Goal: Transaction & Acquisition: Purchase product/service

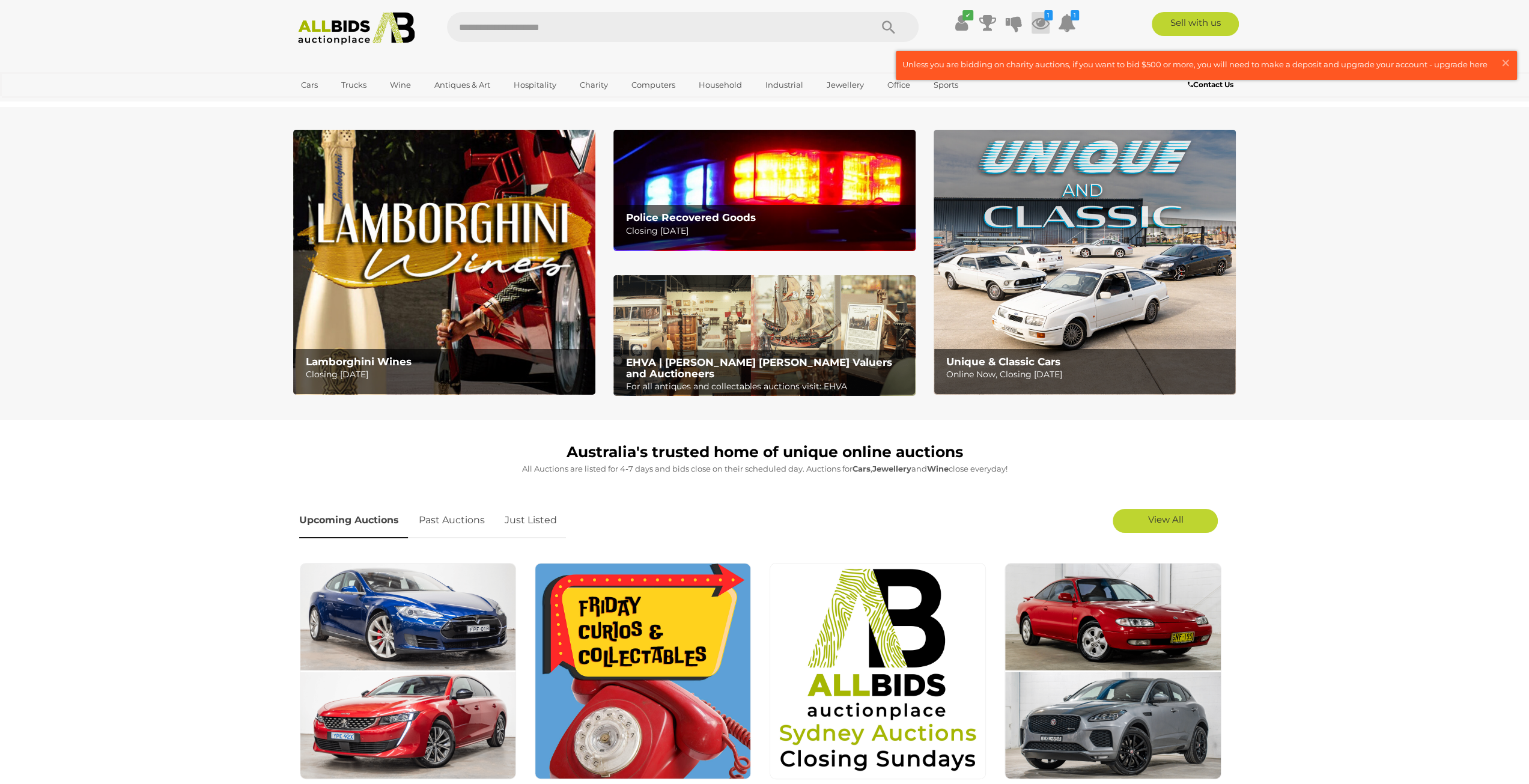
click at [1046, 23] on icon at bounding box center [1040, 23] width 18 height 22
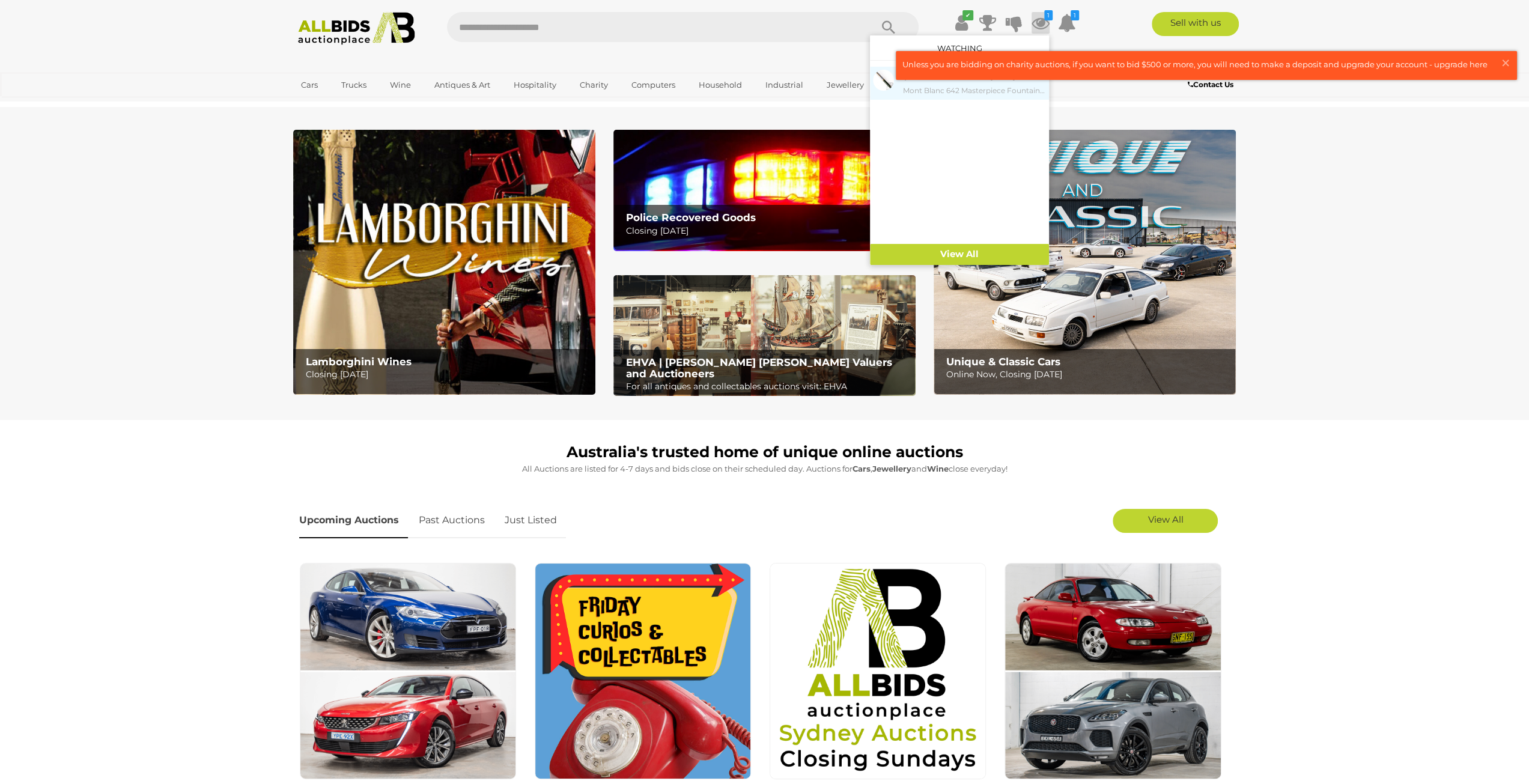
click at [992, 88] on small "Mont Blanc 642 Masterpiece Fountain Pen with 14CT Gold Nib" at bounding box center [975, 90] width 143 height 13
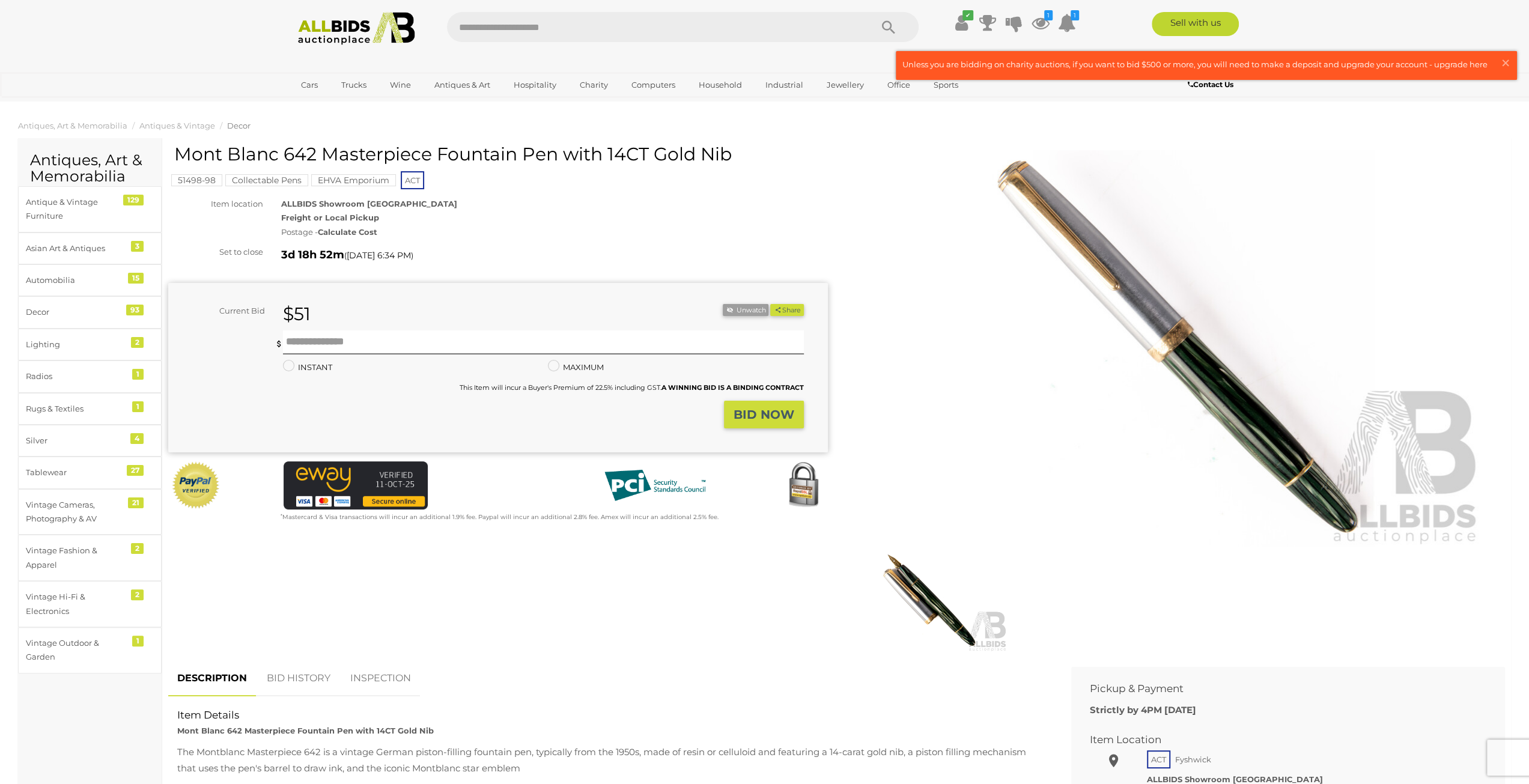
scroll to position [120, 0]
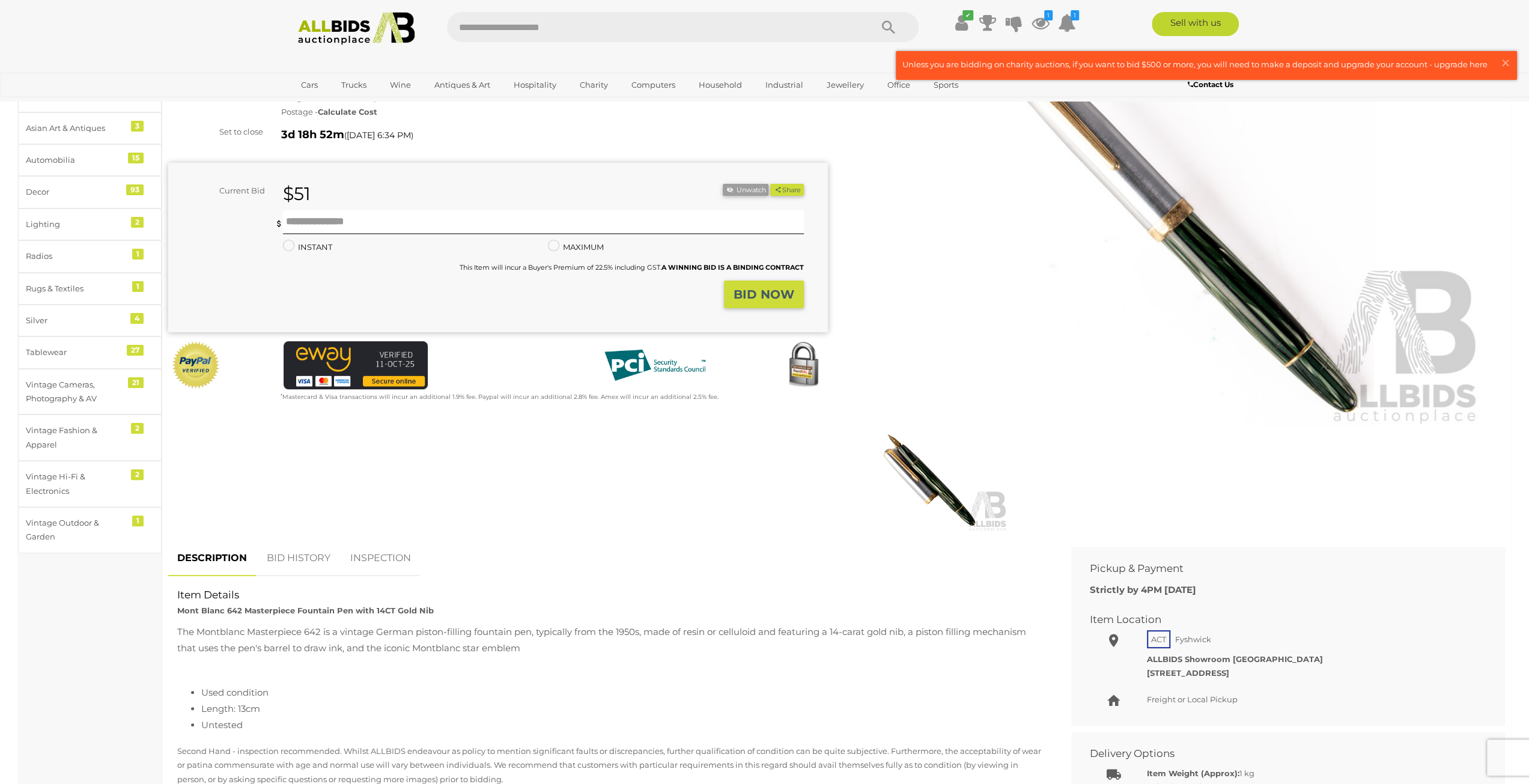
click at [284, 556] on link "BID HISTORY" at bounding box center [298, 558] width 82 height 36
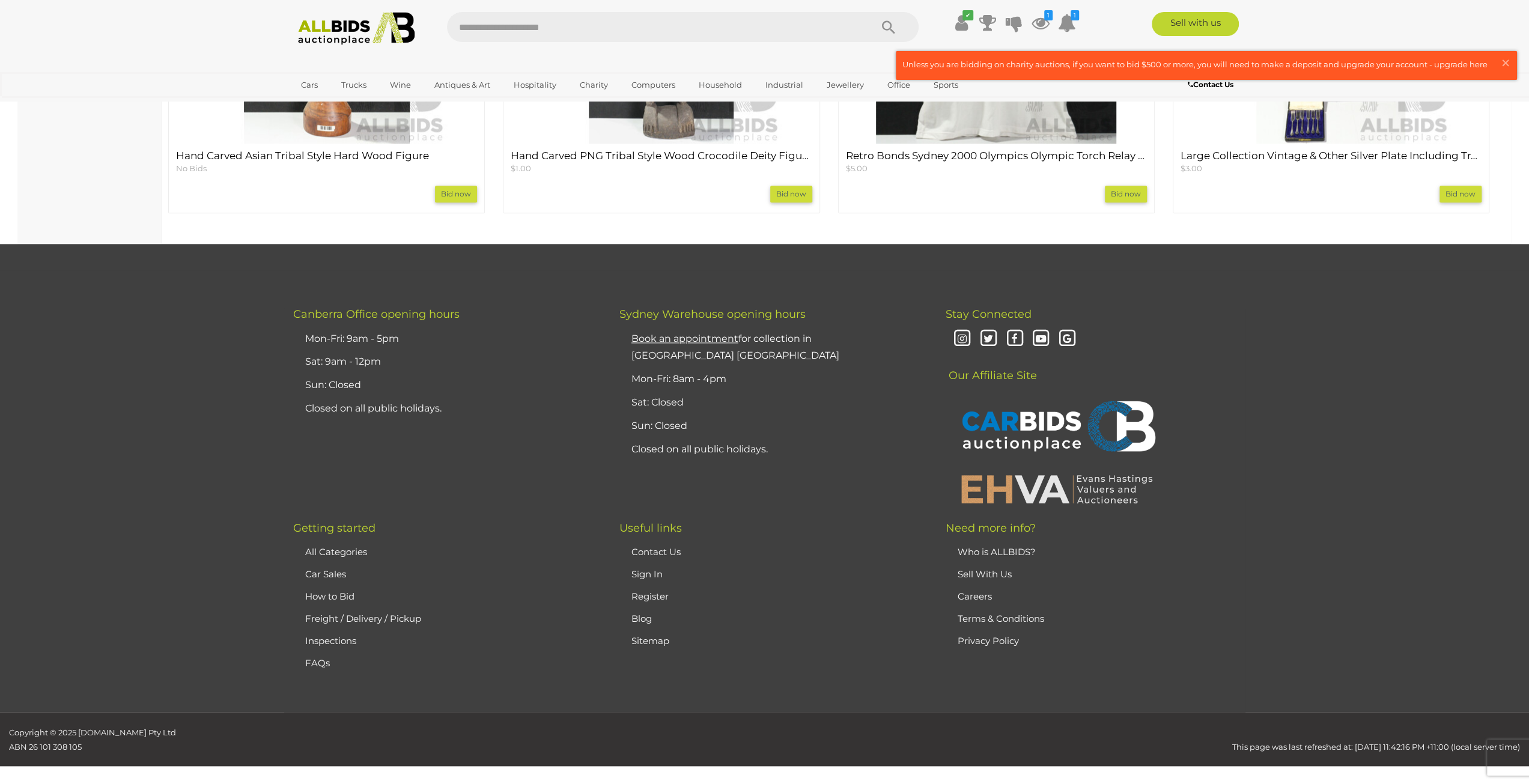
scroll to position [1344, 0]
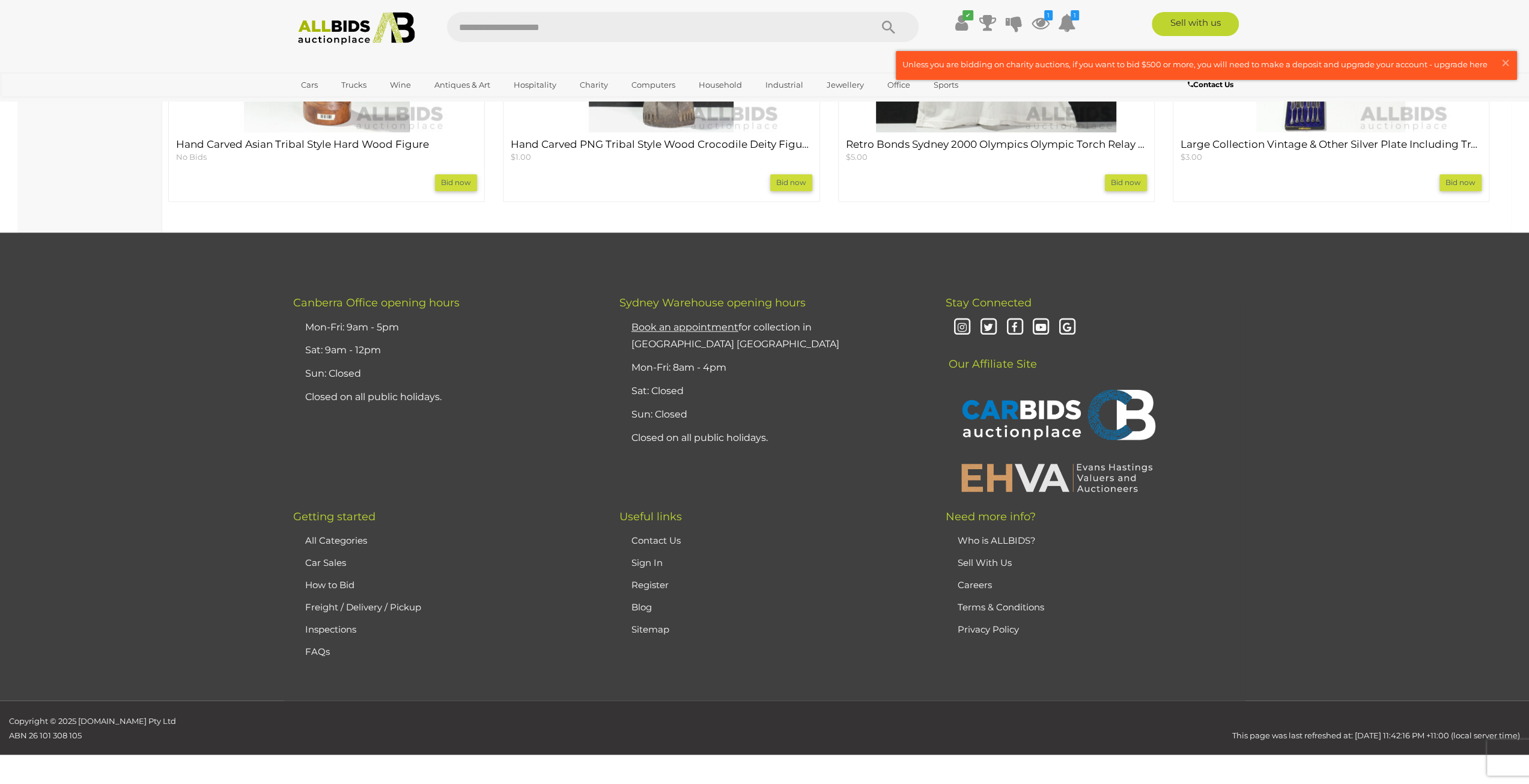
click at [344, 583] on link "How to Bid" at bounding box center [330, 585] width 50 height 12
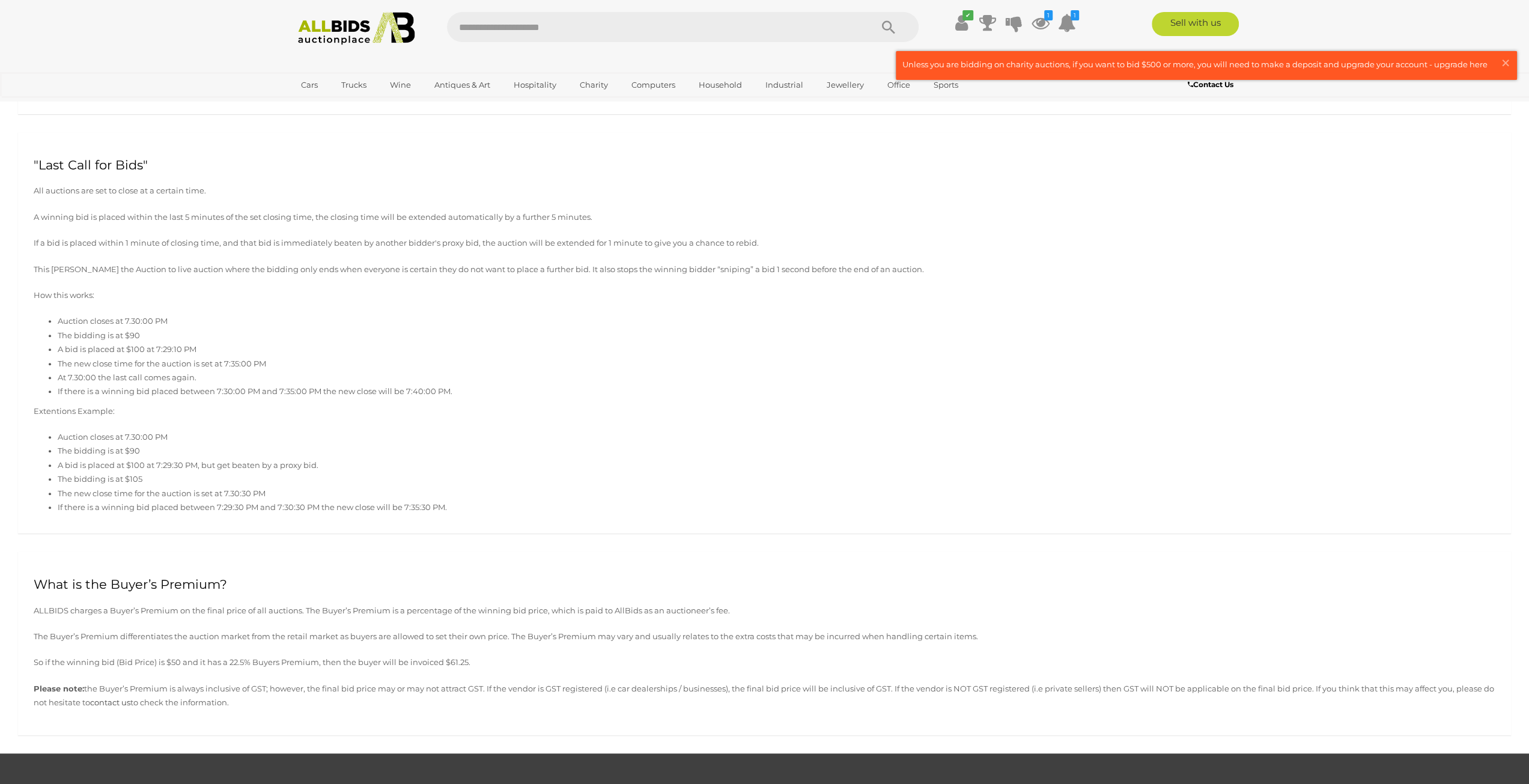
scroll to position [961, 0]
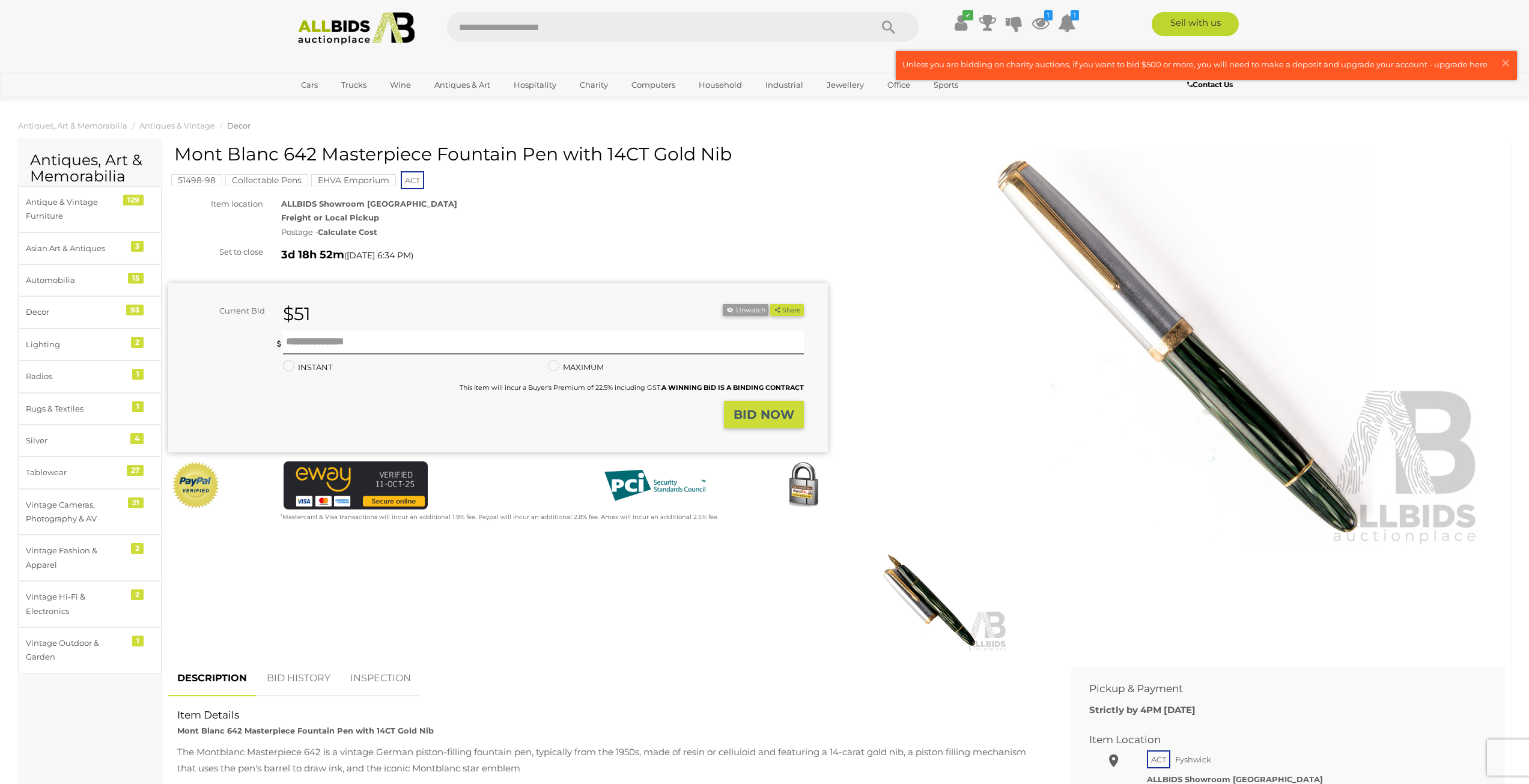
scroll to position [1344, 0]
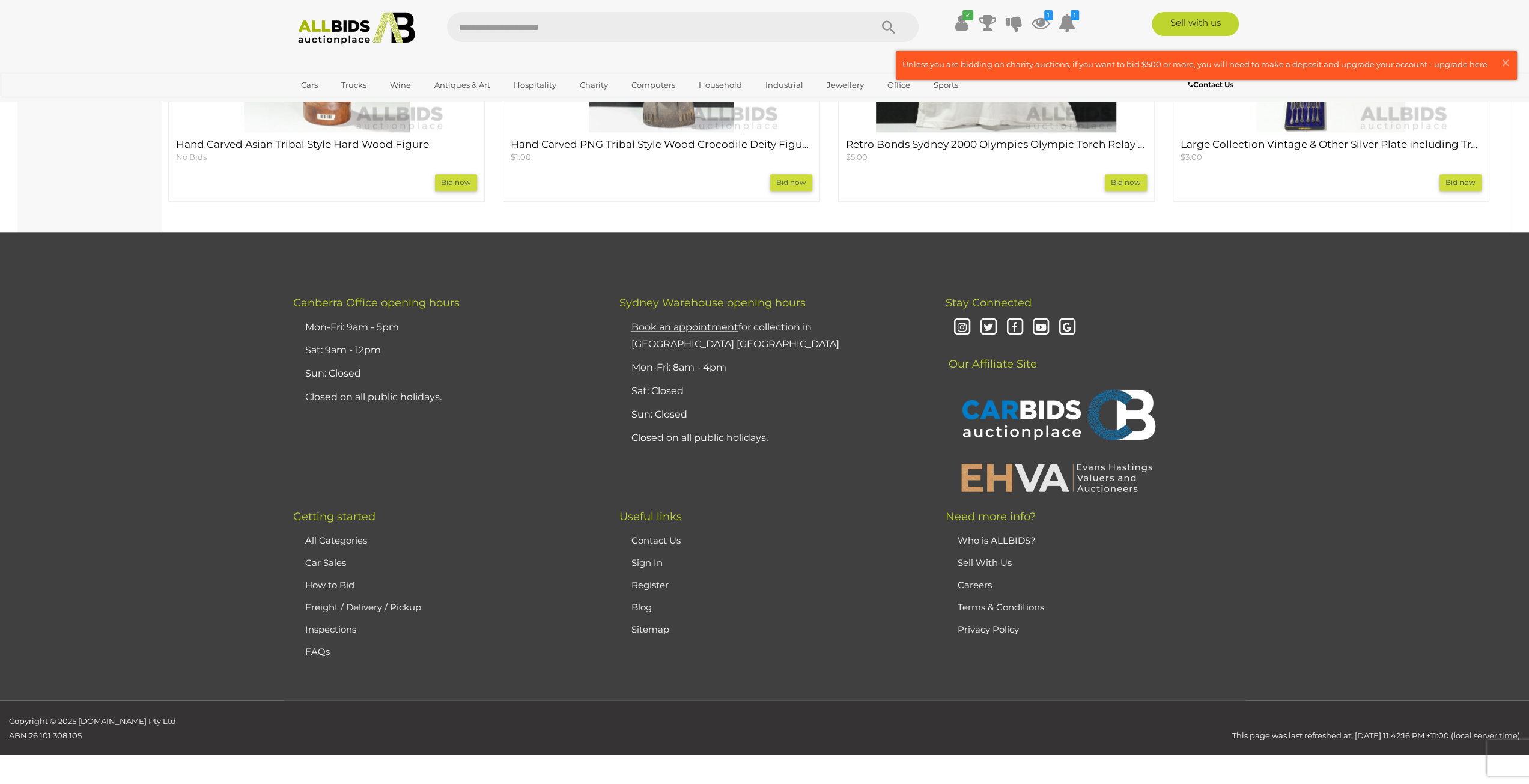
click at [317, 665] on li at bounding box center [446, 670] width 287 height 16
click at [311, 655] on link "FAQs" at bounding box center [317, 651] width 25 height 12
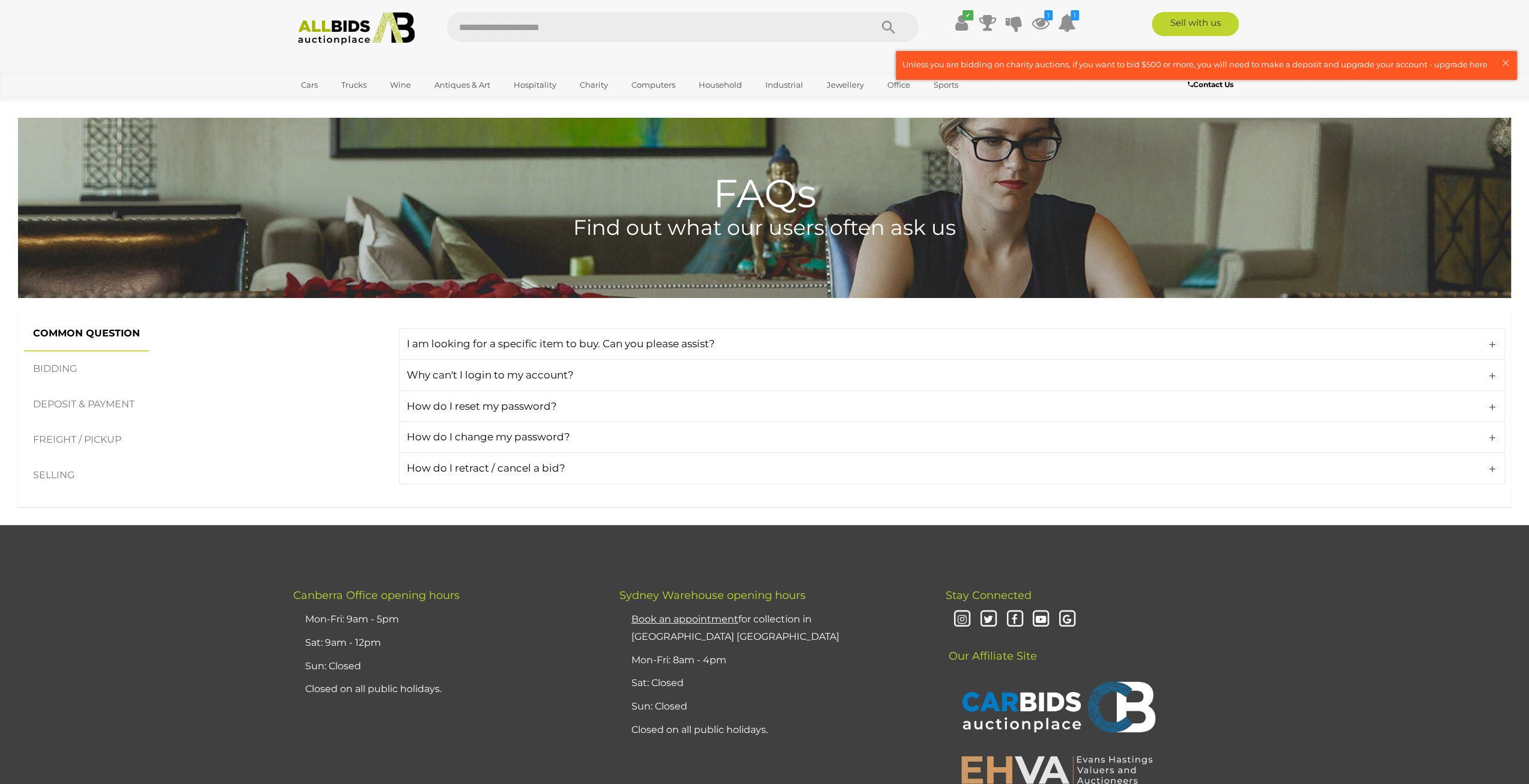
click at [63, 469] on link "SELLING" at bounding box center [54, 476] width 60 height 36
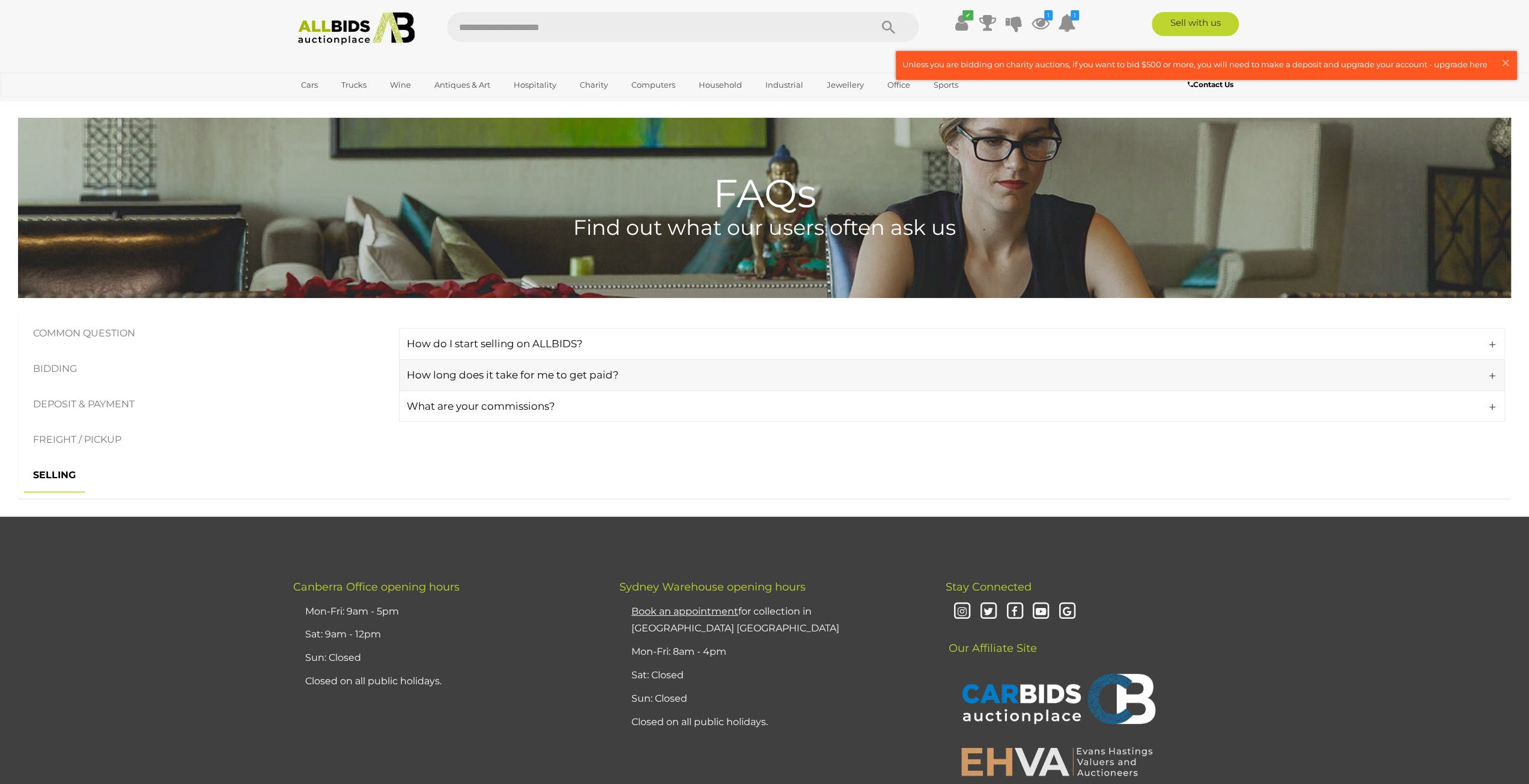
click at [457, 371] on h4 "How long does it take for me to get paid?" at bounding box center [950, 375] width 1085 height 12
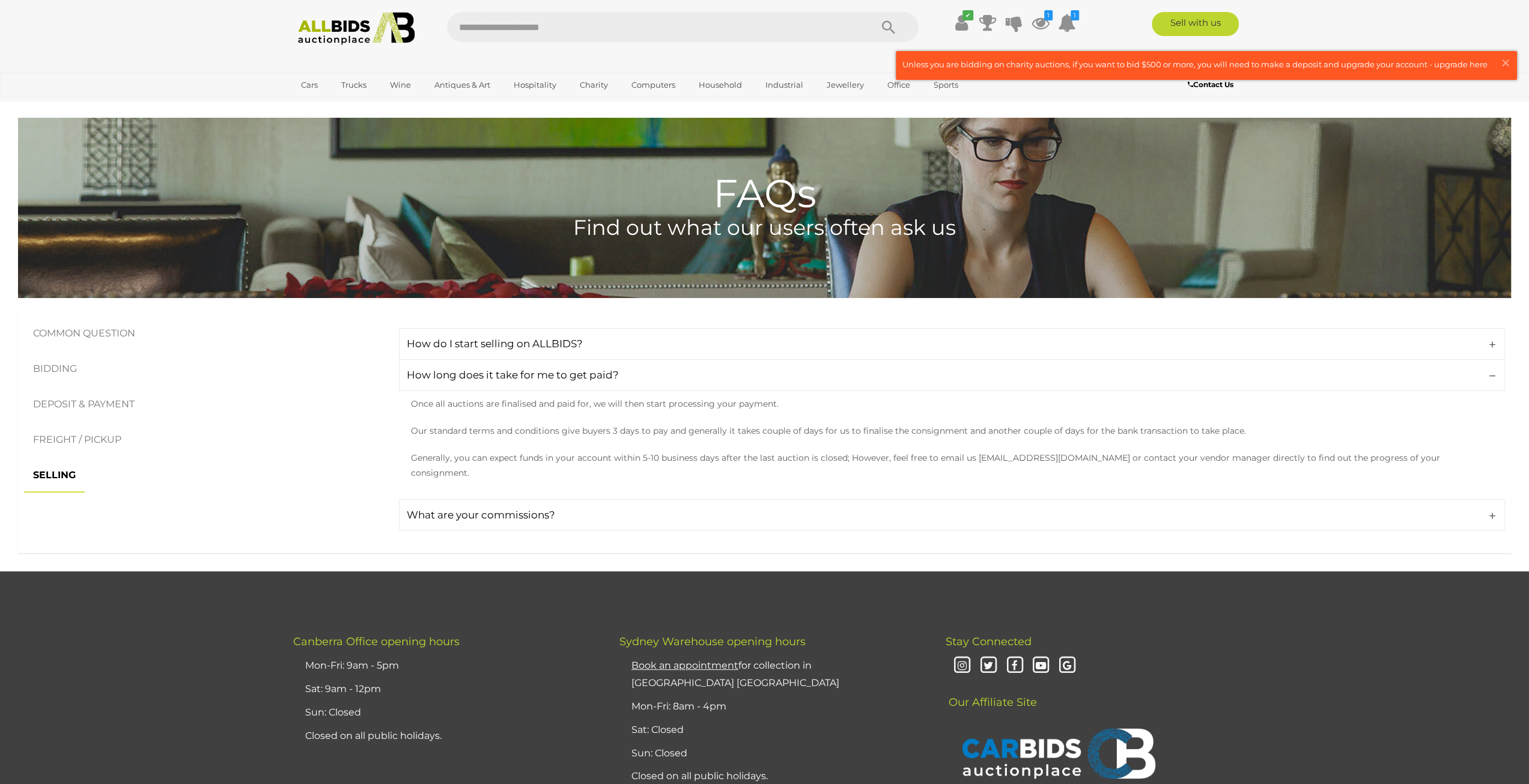
click at [109, 340] on link "COMMON QUESTION" at bounding box center [84, 333] width 120 height 36
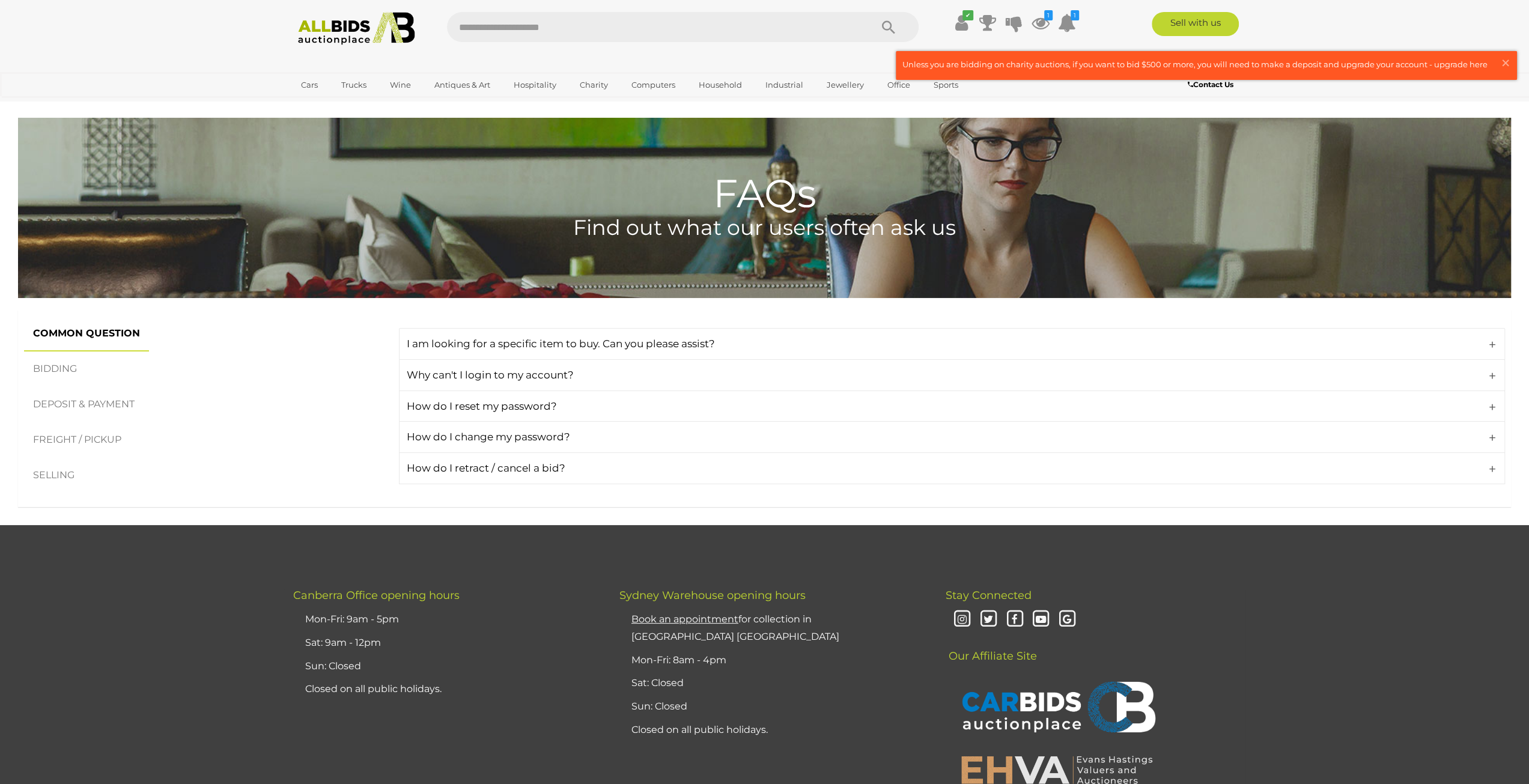
click at [583, 22] on input "text" at bounding box center [653, 26] width 412 height 30
type input "**********"
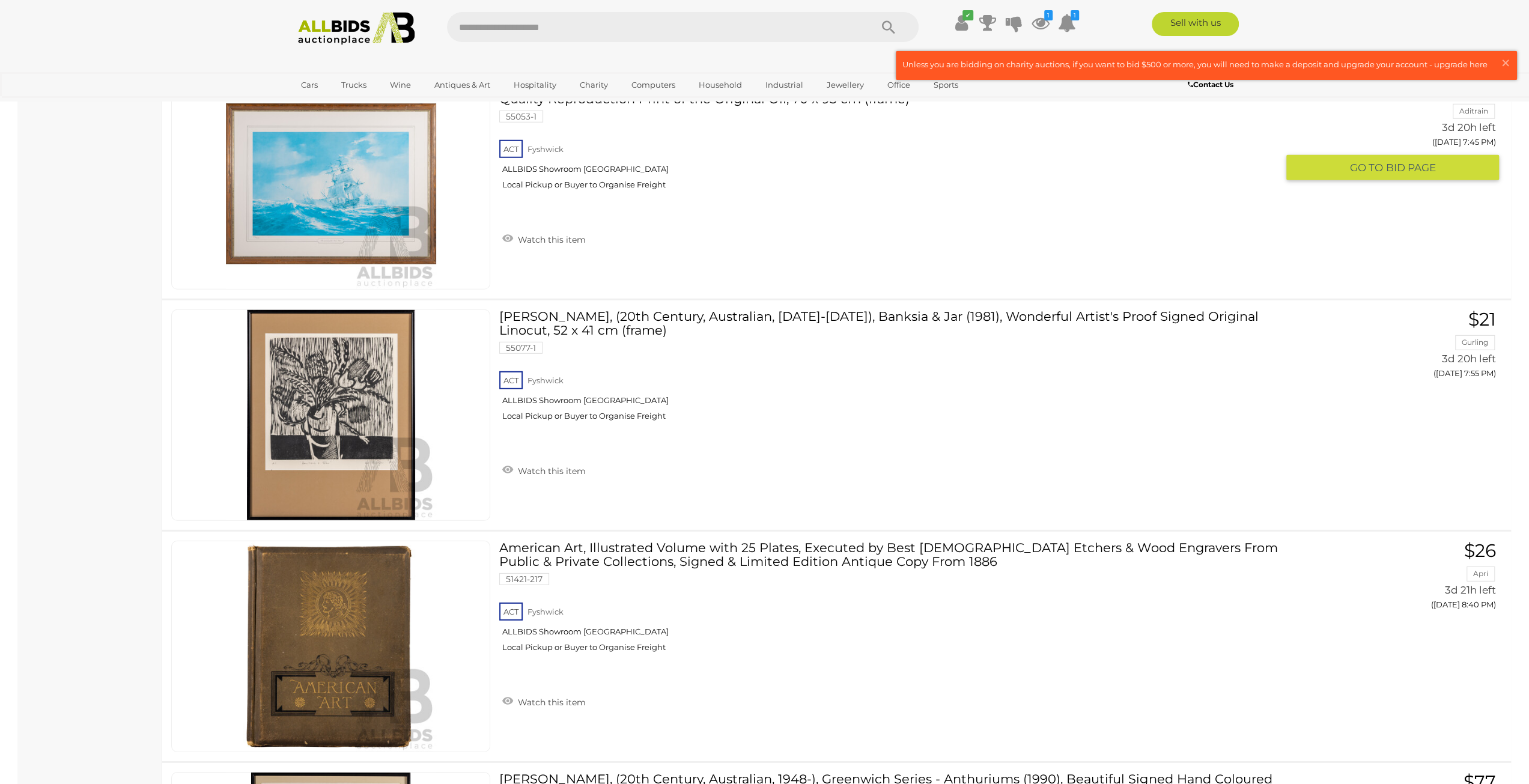
scroll to position [3344, 0]
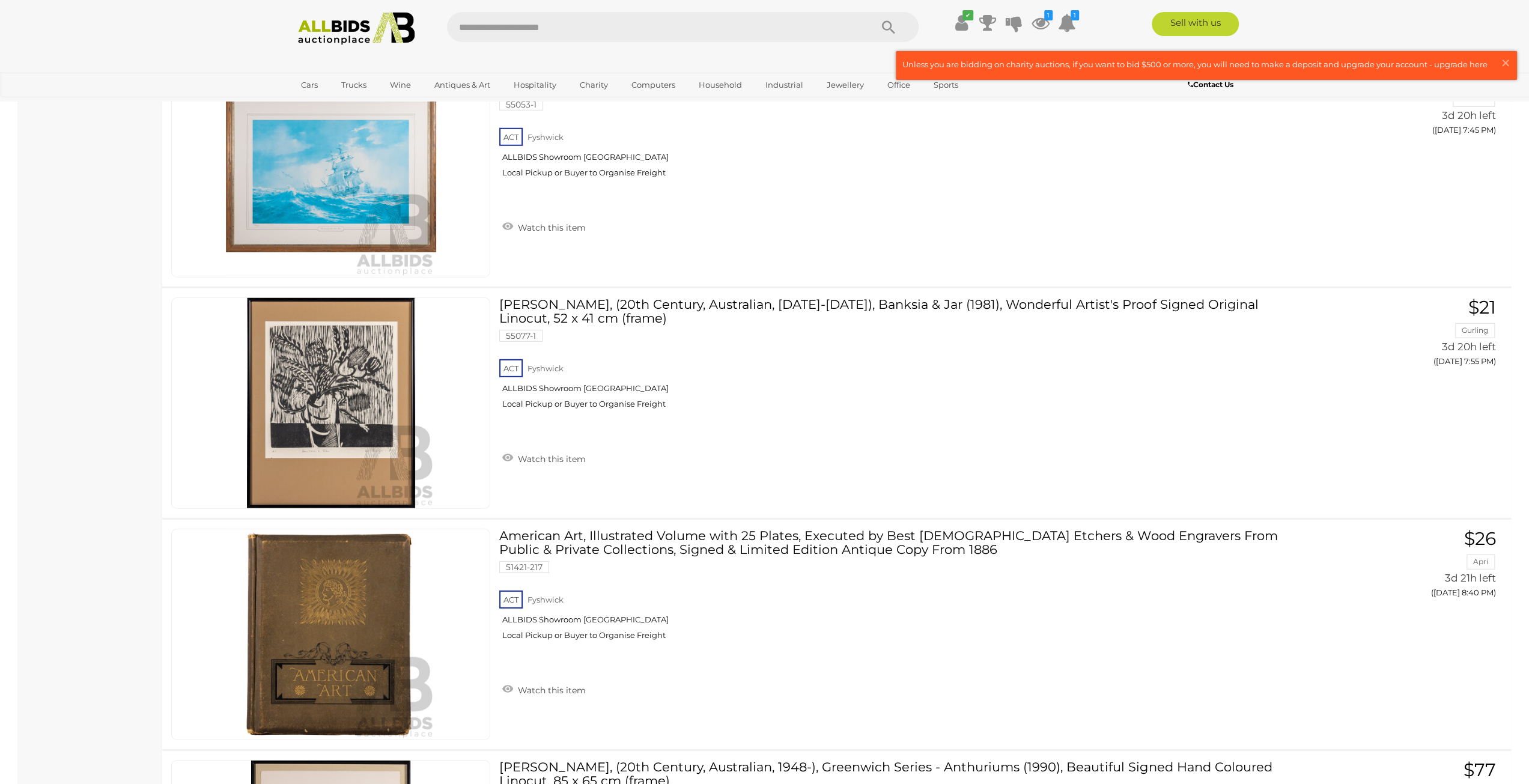
click at [813, 29] on input "text" at bounding box center [653, 26] width 412 height 30
type input "****"
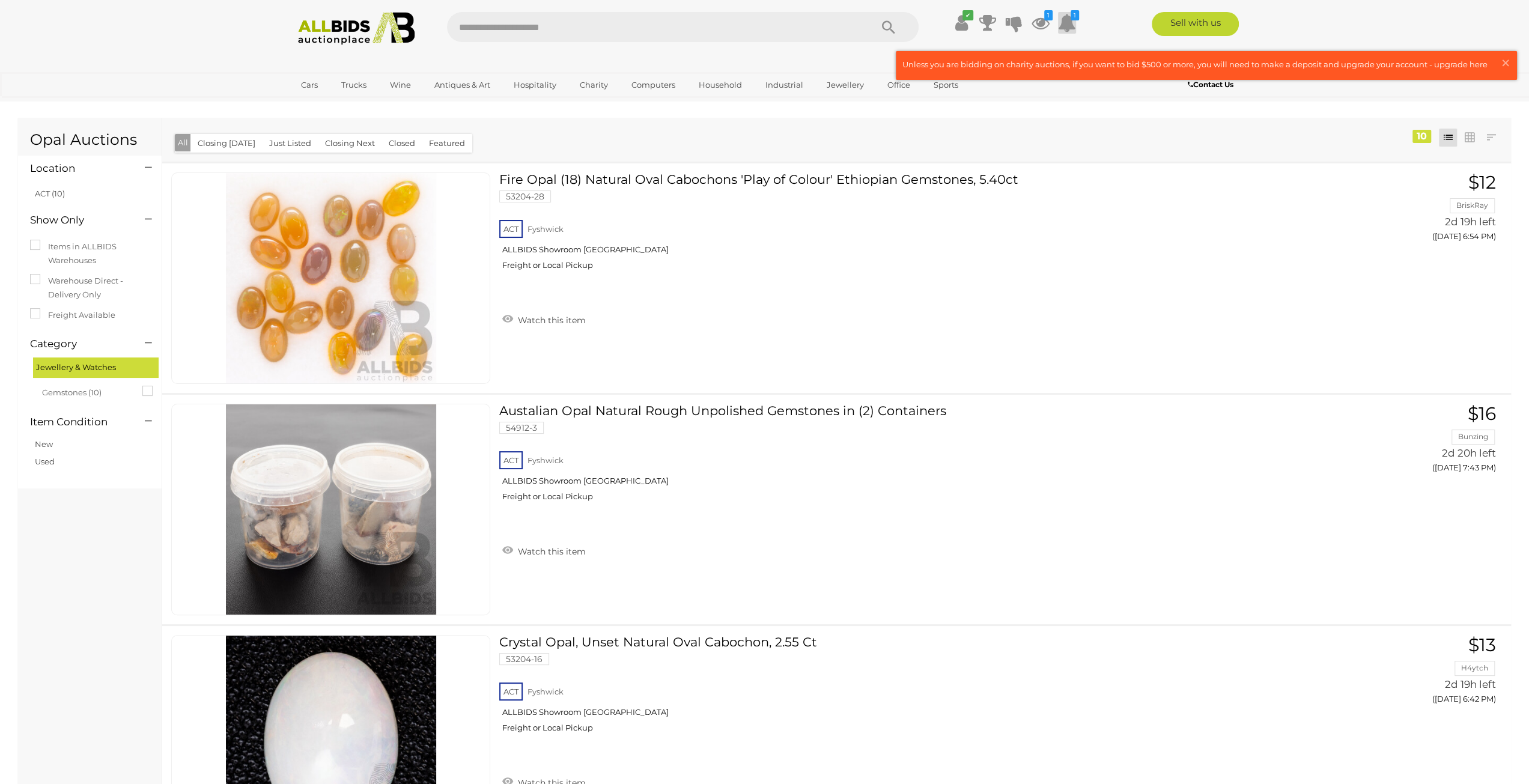
click at [1064, 26] on icon at bounding box center [1067, 23] width 18 height 22
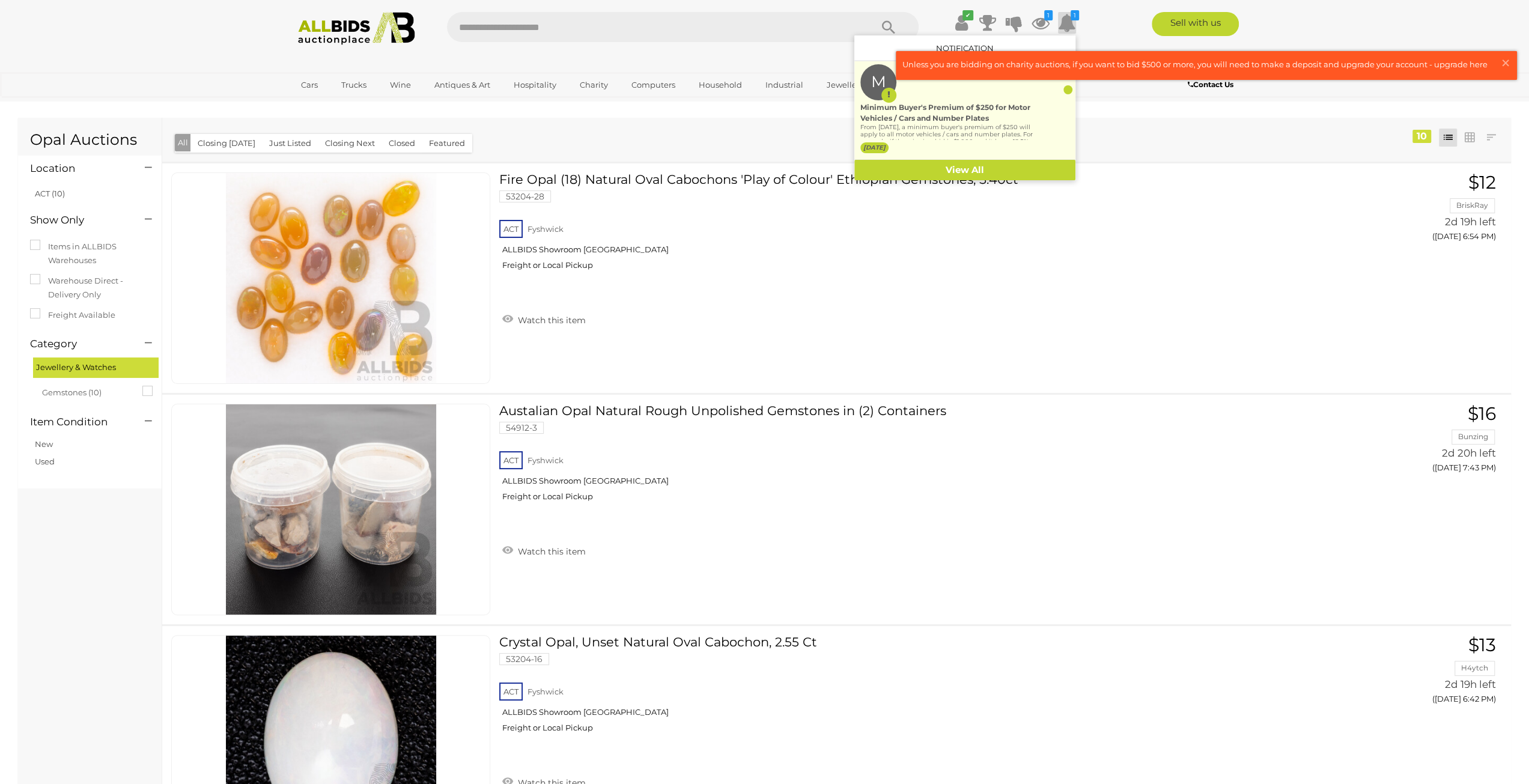
click at [978, 121] on div "Minimum Buyer's Premium of $250 for Motor Vehicles / Cars and Number Plates" at bounding box center [946, 113] width 173 height 22
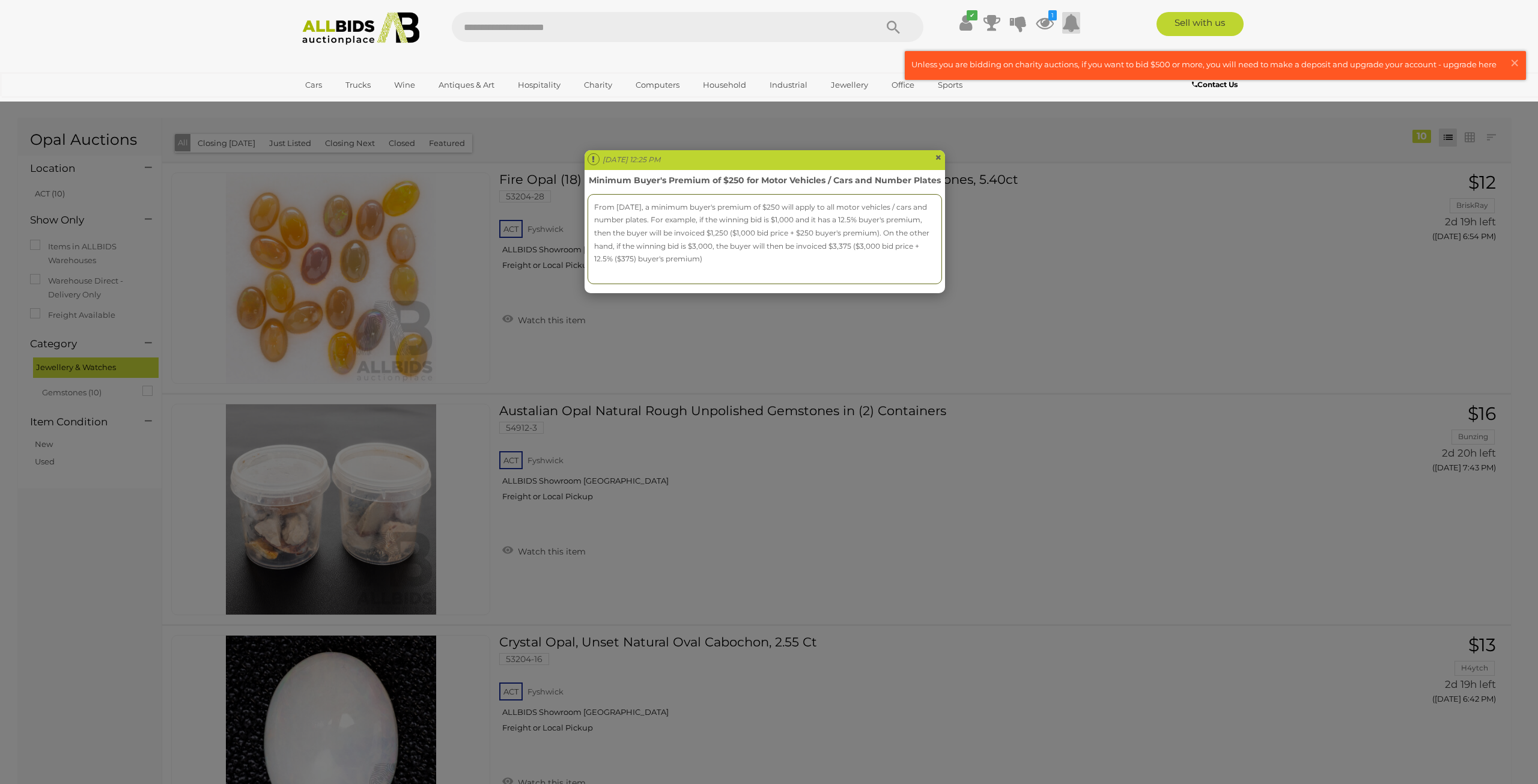
click at [938, 159] on span "×" at bounding box center [938, 158] width 7 height 15
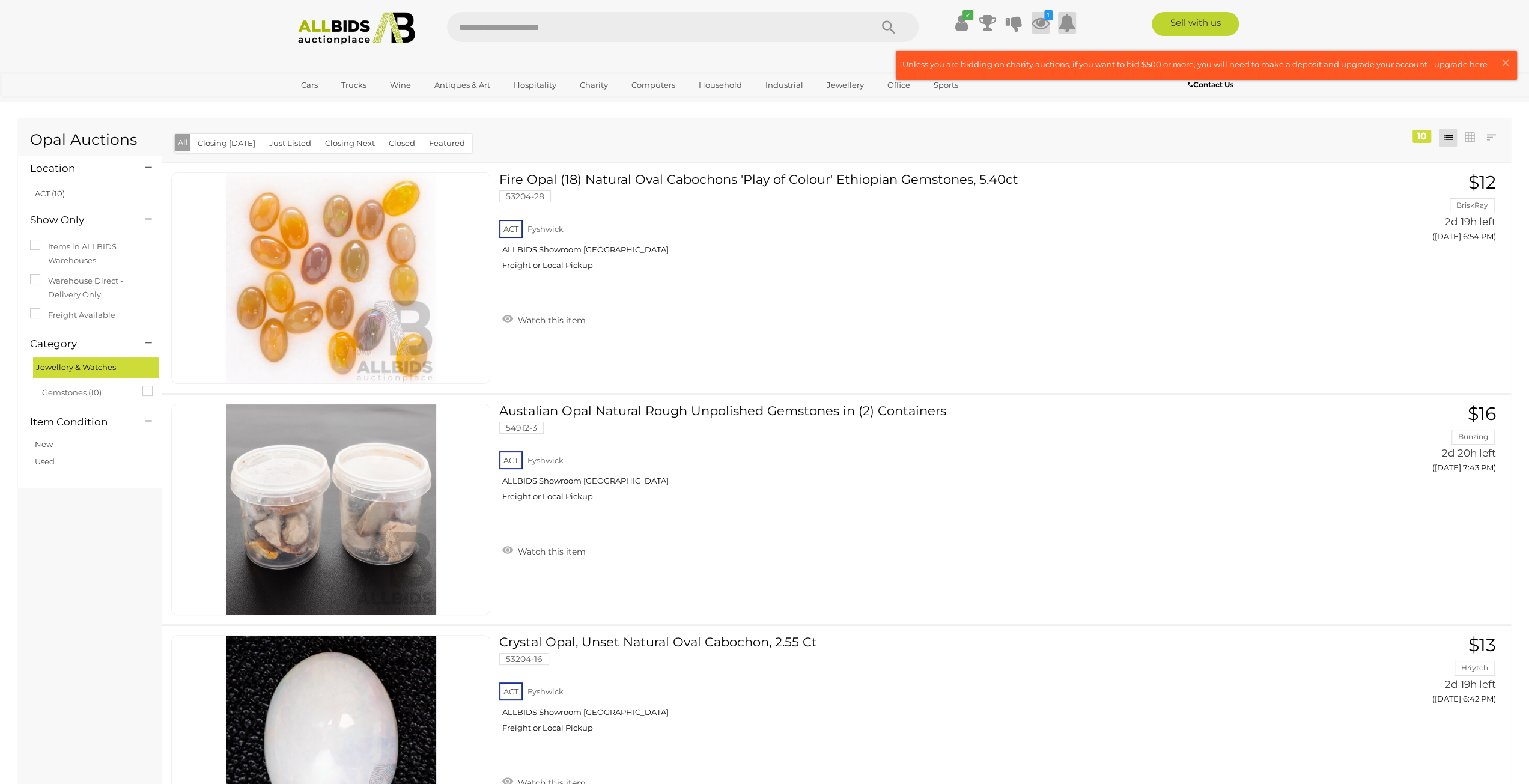
click at [1036, 26] on icon at bounding box center [1040, 23] width 18 height 22
click at [959, 93] on small "Mont Blanc 642 Masterpiece Fountain Pen with 14CT Gold Nib" at bounding box center [975, 90] width 143 height 13
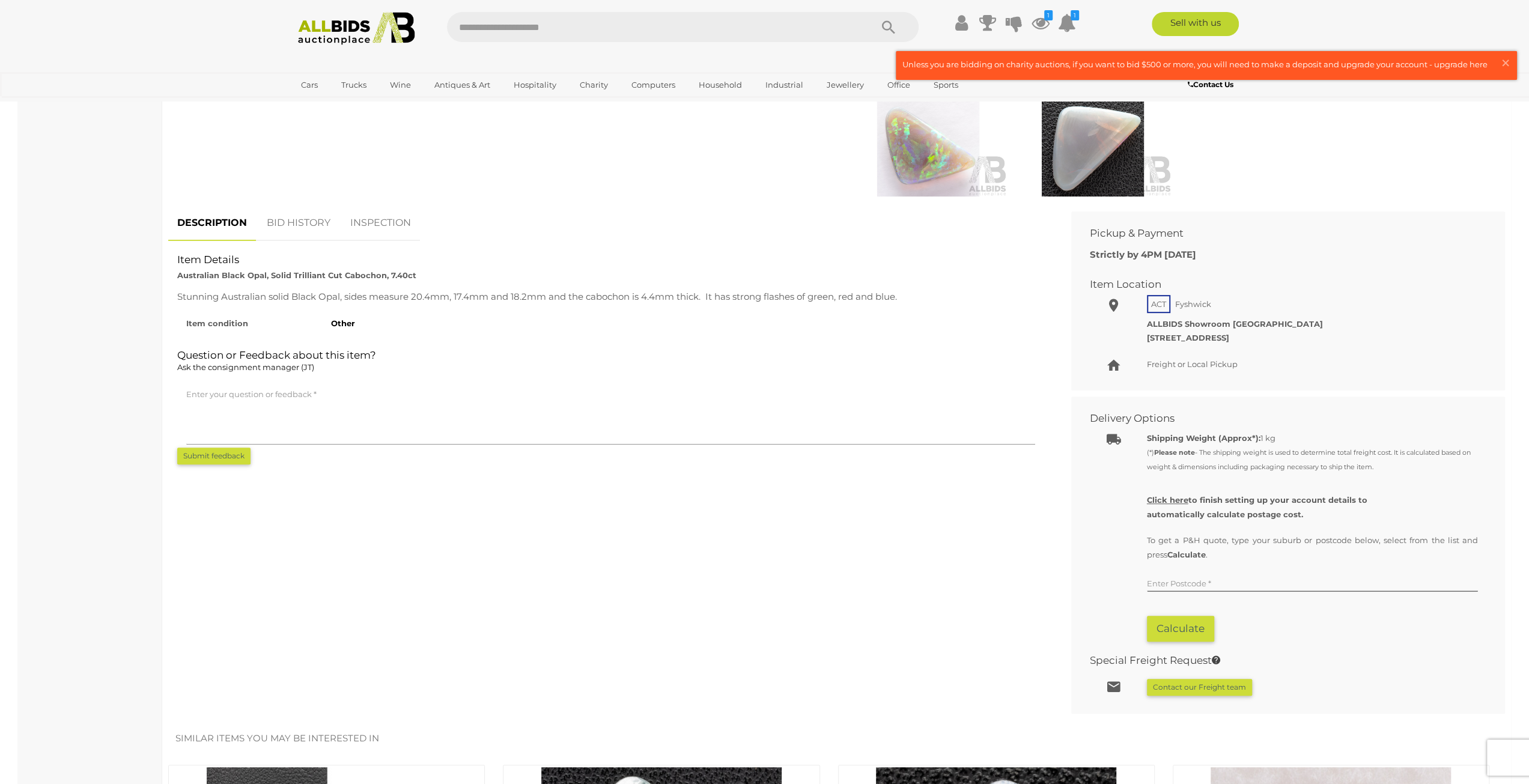
scroll to position [481, 0]
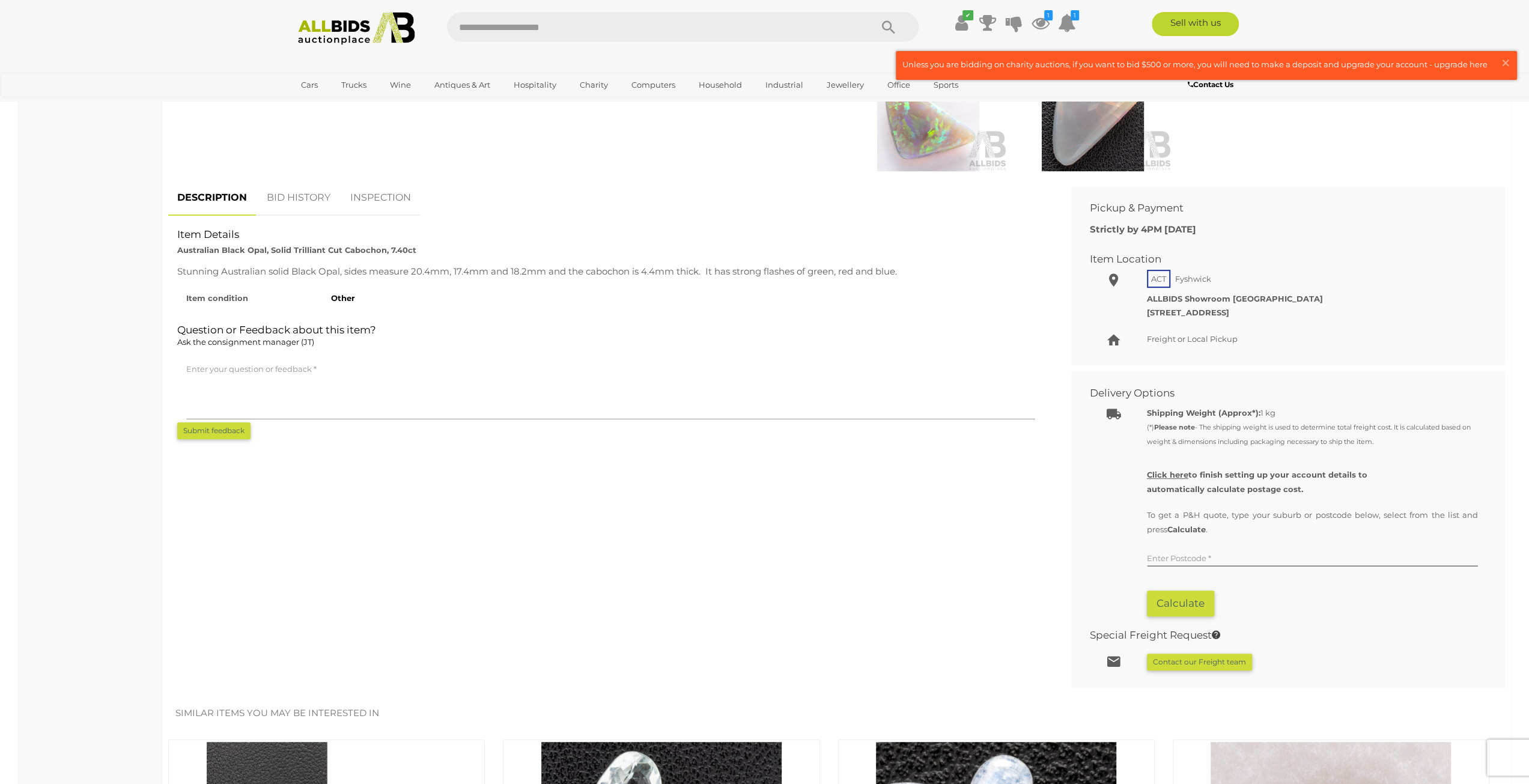
click at [311, 211] on link "BID HISTORY" at bounding box center [298, 198] width 82 height 36
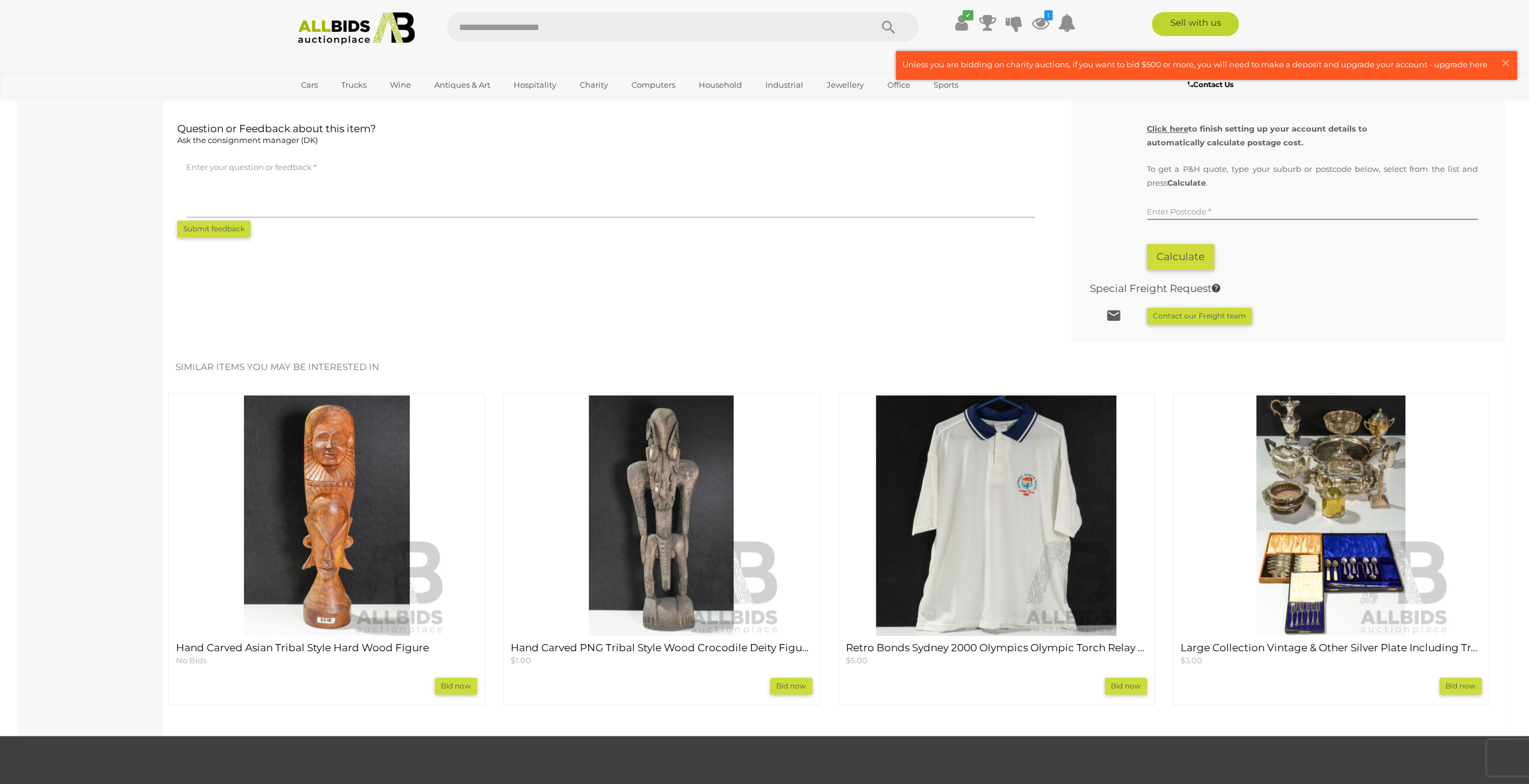
scroll to position [360, 0]
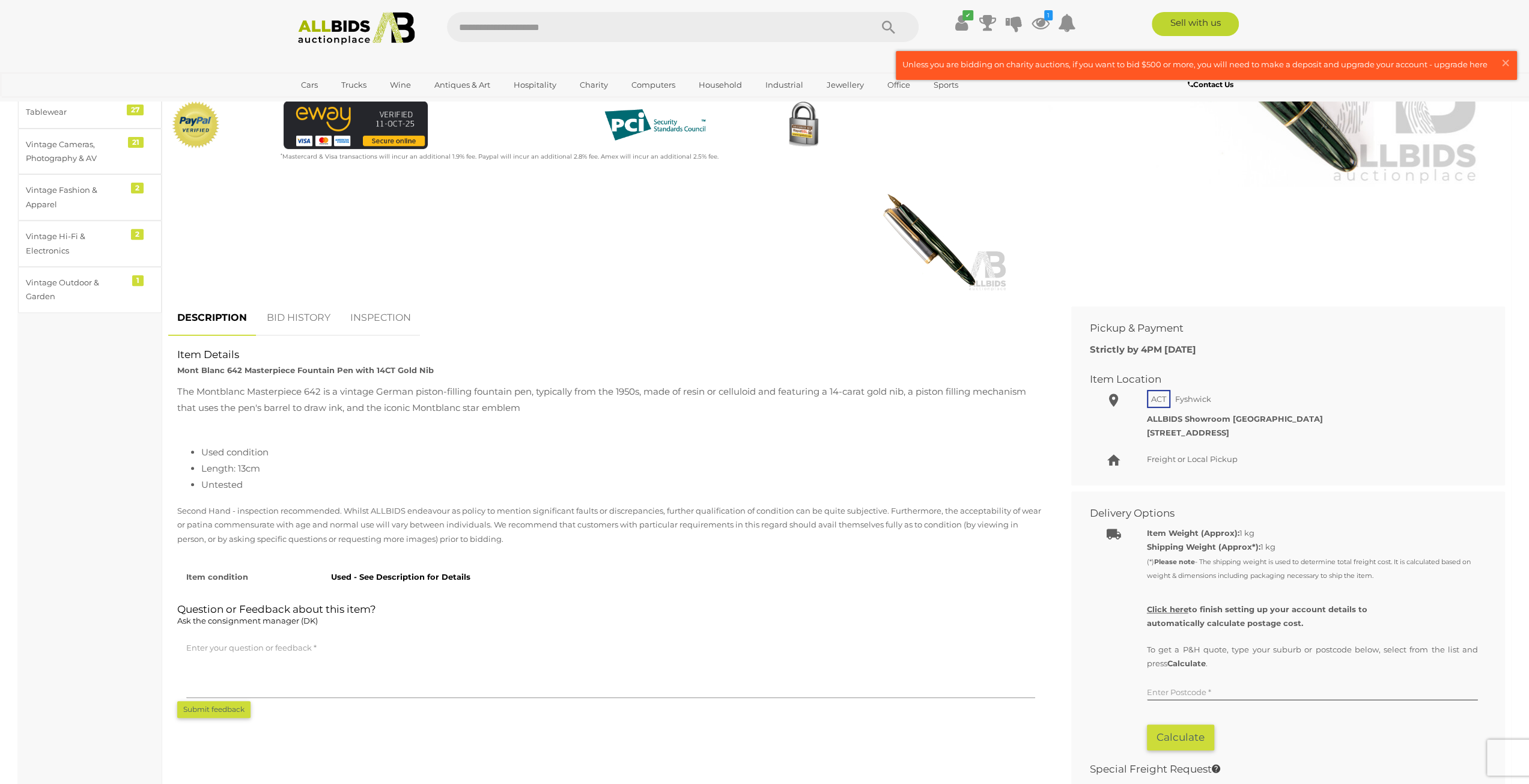
click at [373, 315] on link "INSPECTION" at bounding box center [381, 318] width 79 height 36
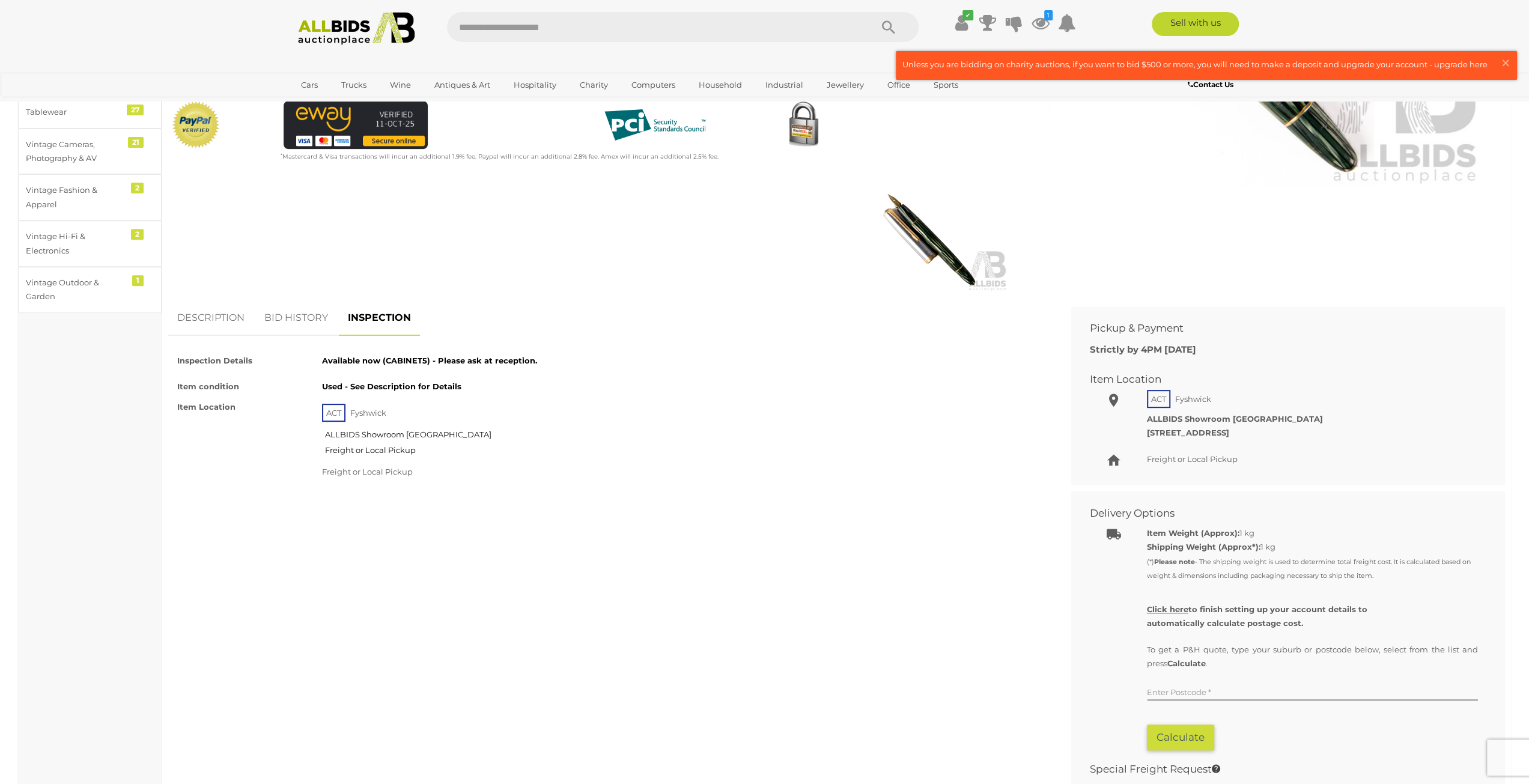
click at [303, 325] on link "BID HISTORY" at bounding box center [296, 318] width 82 height 36
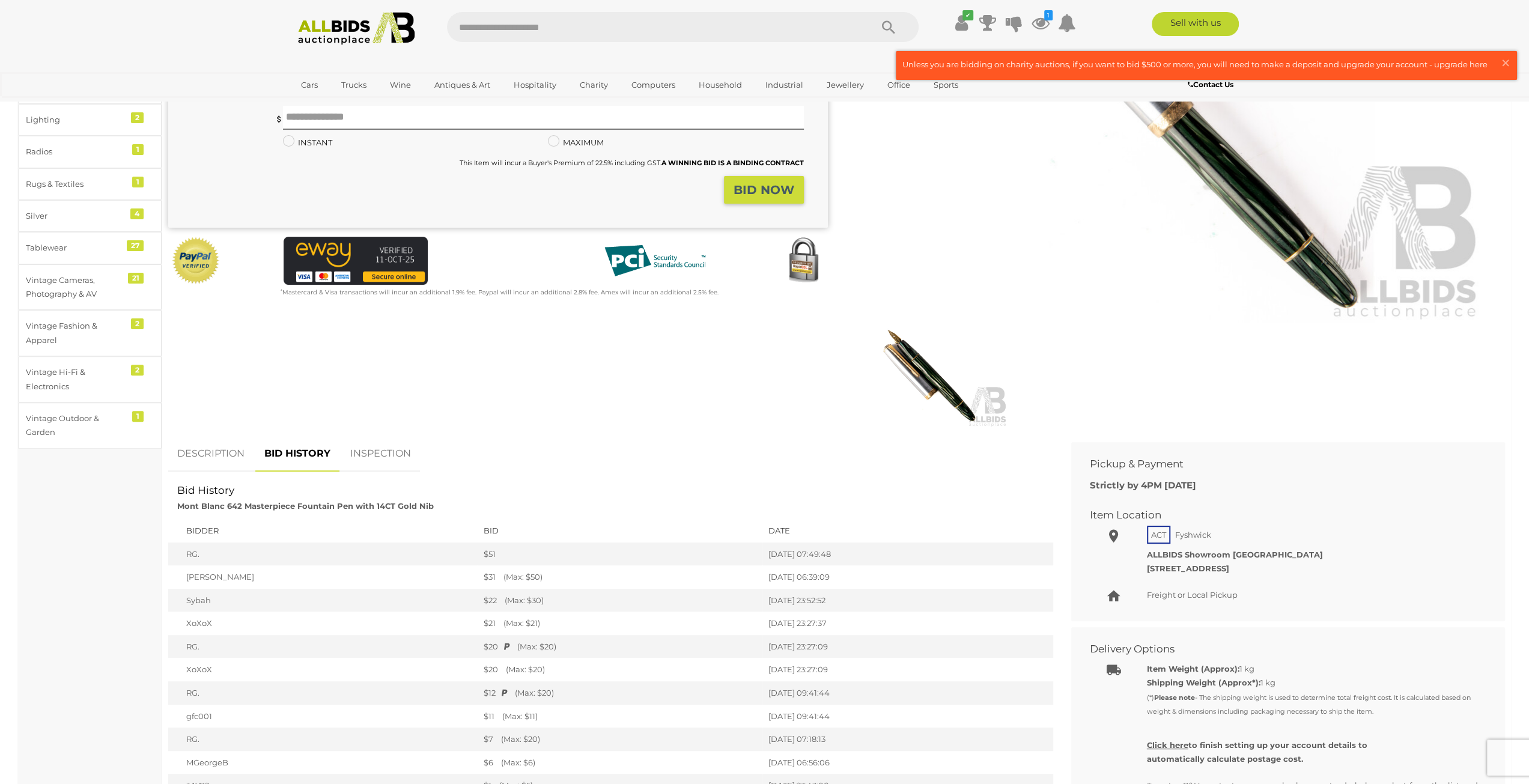
scroll to position [0, 0]
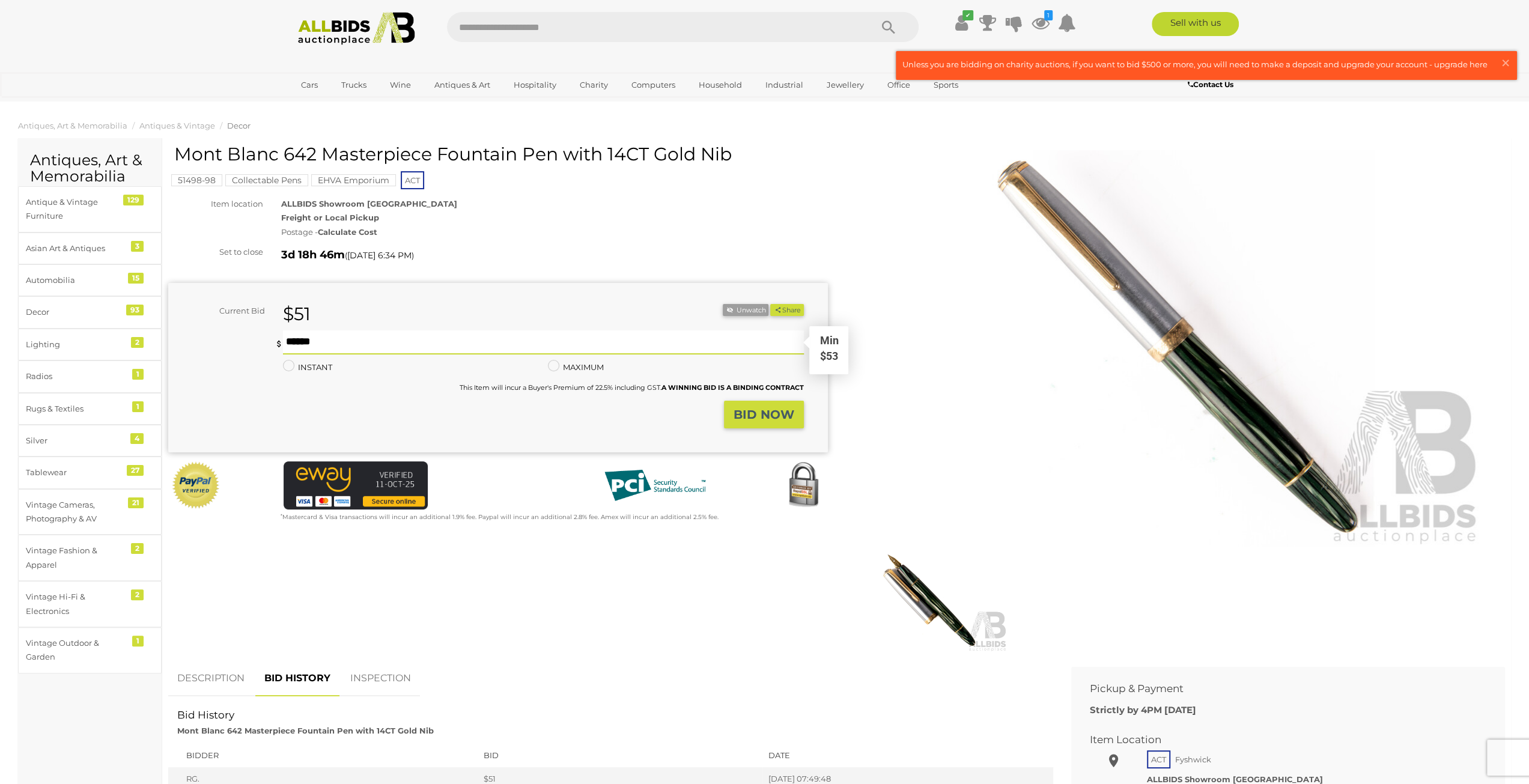
click at [396, 341] on input "text" at bounding box center [543, 342] width 520 height 24
